Goal: Transaction & Acquisition: Purchase product/service

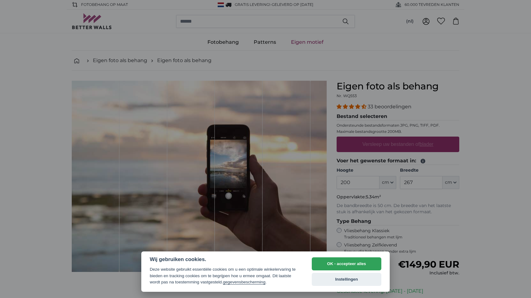
select select "**"
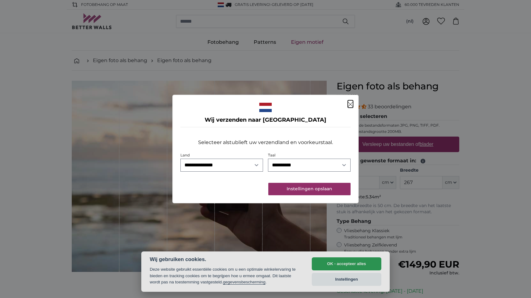
click at [289, 190] on button "Instellingen opslaan" at bounding box center [309, 189] width 82 height 12
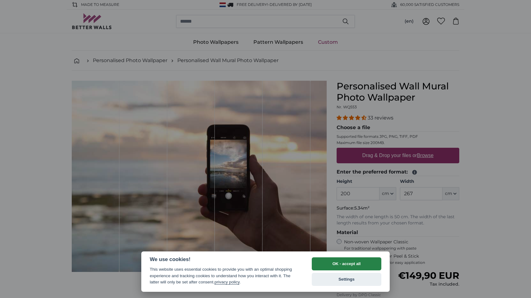
click at [355, 266] on button "OK - accept all" at bounding box center [347, 264] width 70 height 13
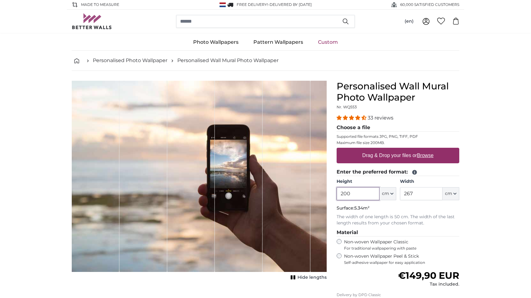
click at [367, 193] on input "200" at bounding box center [358, 193] width 43 height 13
type input "260"
click at [420, 191] on input "267" at bounding box center [421, 193] width 43 height 13
type input "2"
type input "400"
